Goal: Check status

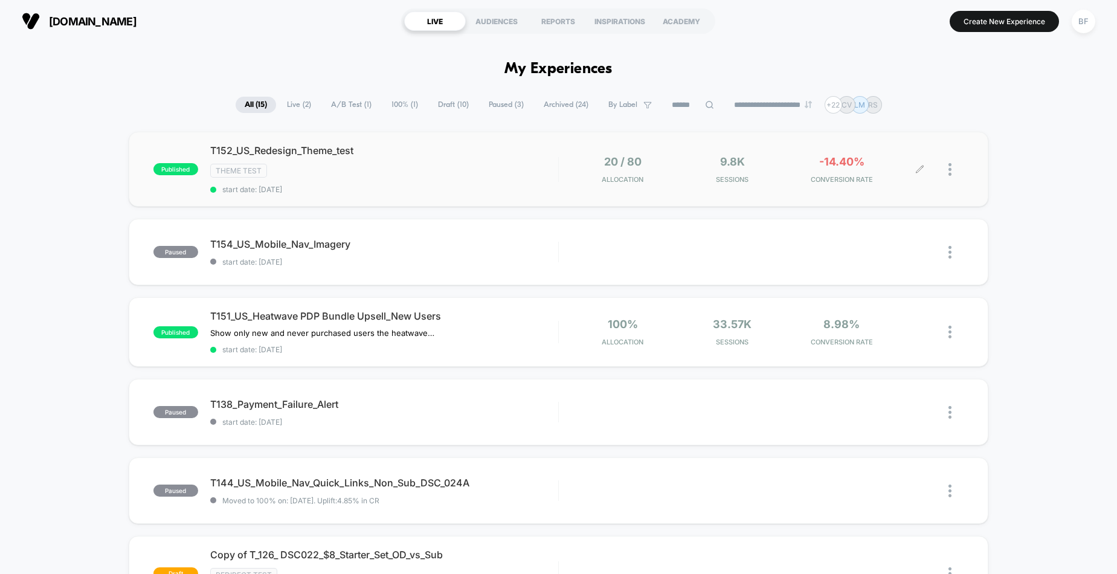
click at [945, 165] on div at bounding box center [941, 169] width 43 height 28
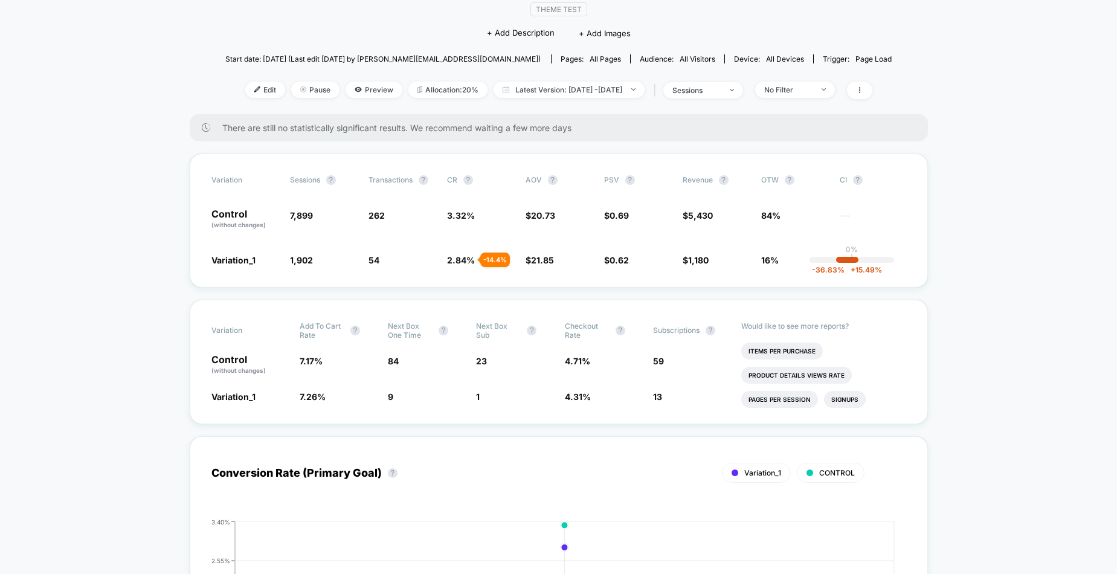
scroll to position [121, 0]
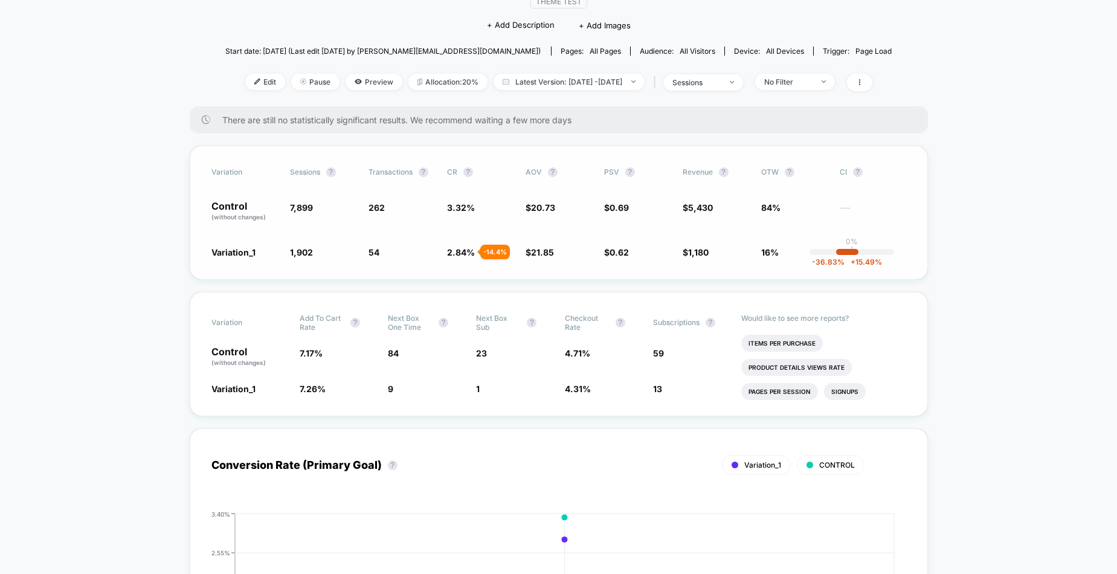
click at [829, 265] on span "-36.83 %" at bounding box center [828, 261] width 33 height 9
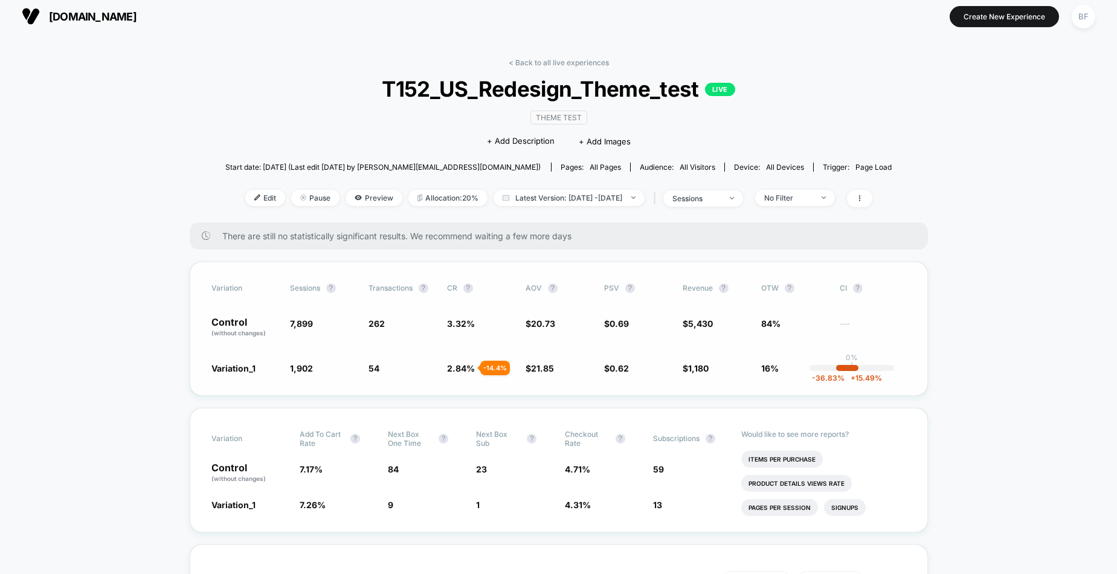
scroll to position [0, 0]
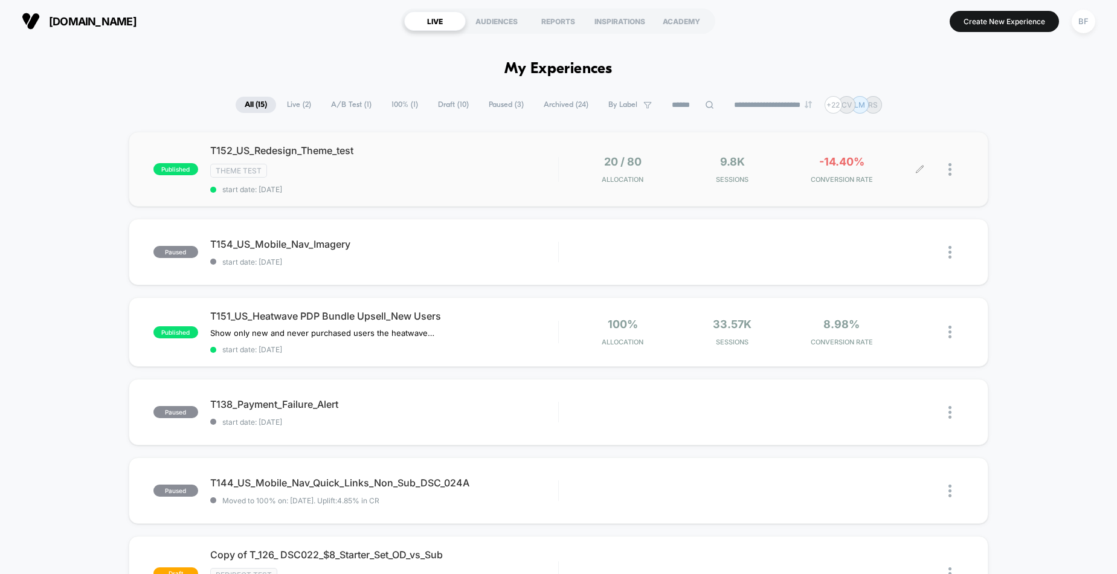
click at [916, 163] on div at bounding box center [909, 169] width 21 height 28
